Goal: Transaction & Acquisition: Download file/media

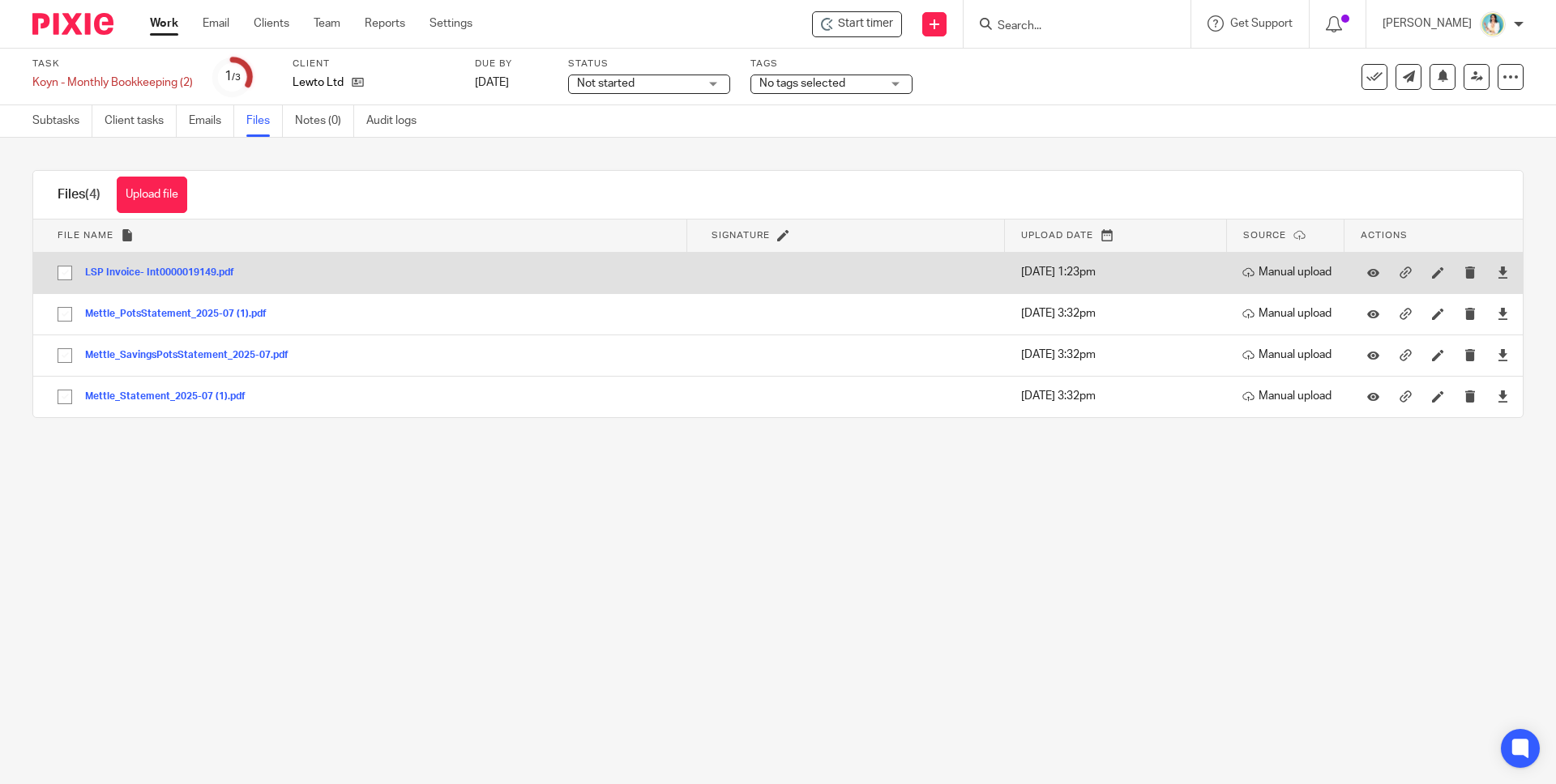
click at [66, 275] on input "checkbox" at bounding box center [65, 273] width 31 height 31
checkbox input "true"
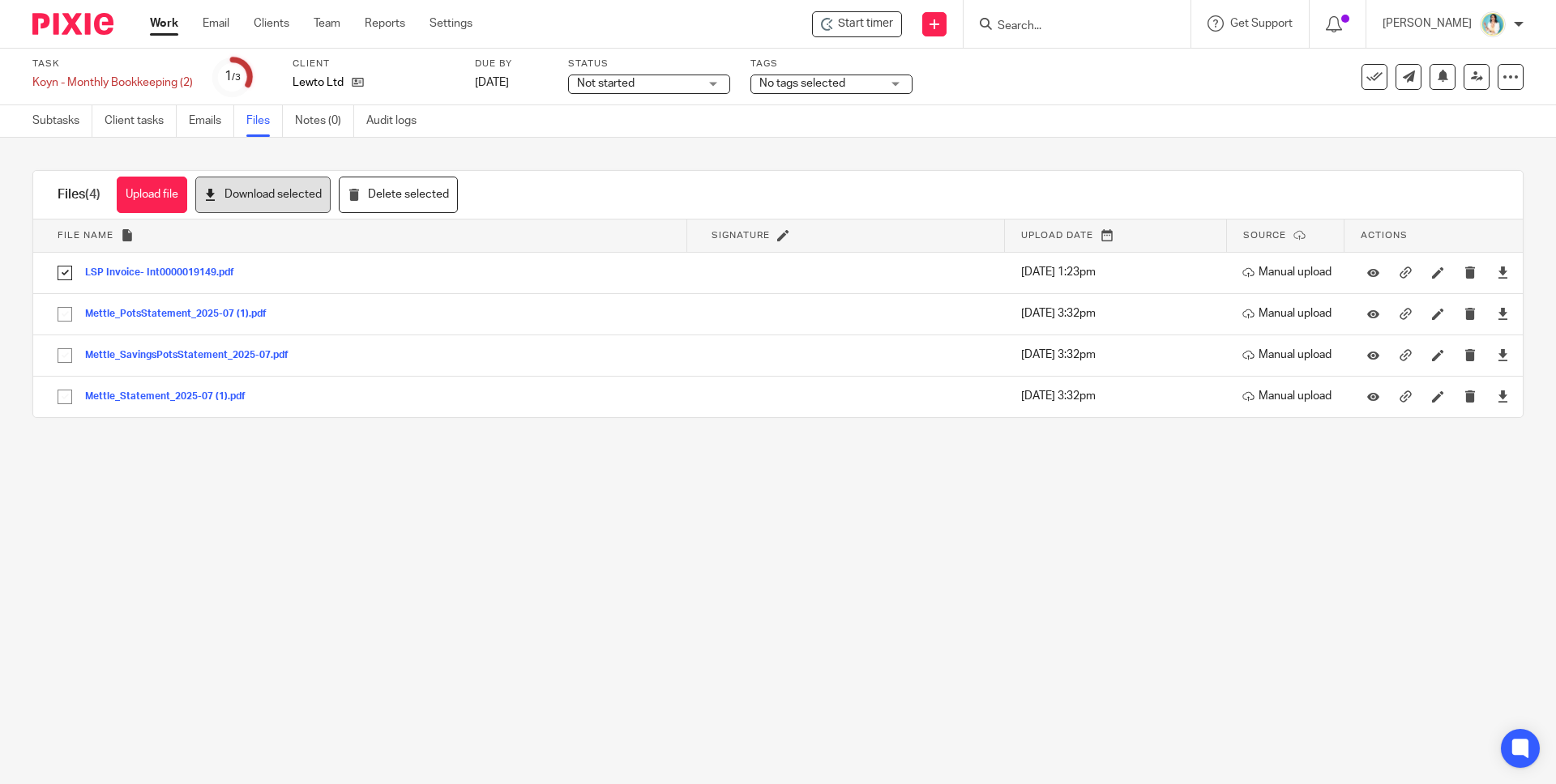
click at [261, 205] on button "Download selected" at bounding box center [262, 195] width 135 height 37
